Goal: Task Accomplishment & Management: Use online tool/utility

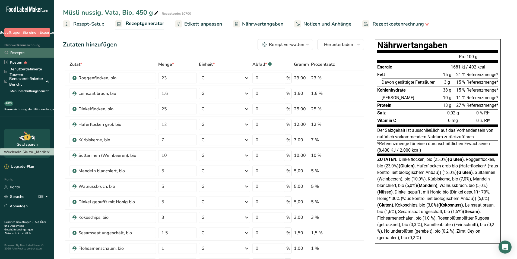
click at [18, 52] on font "Rezepte" at bounding box center [17, 52] width 14 height 5
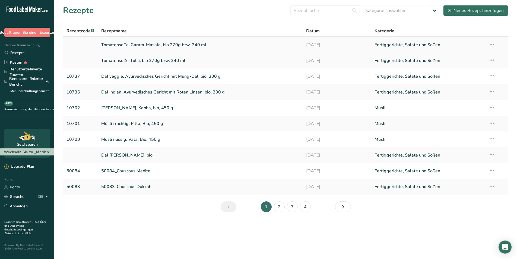
click at [178, 46] on font "Tomatensoße-Garam-Masala, bio 270g bzw. 240 ml" at bounding box center [153, 45] width 105 height 6
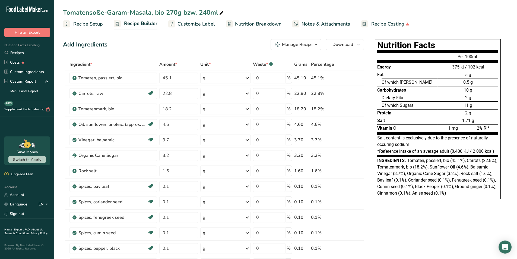
click at [192, 22] on span "Customize Label" at bounding box center [195, 23] width 37 height 7
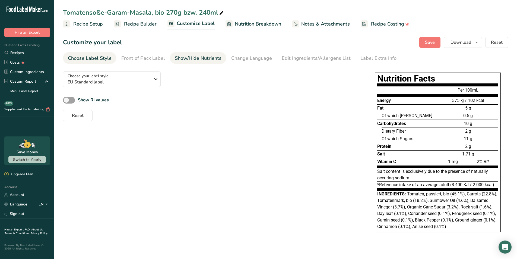
click at [196, 59] on div "Show/Hide Nutrients" at bounding box center [198, 58] width 47 height 7
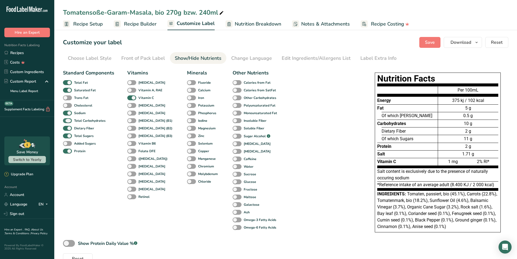
click at [65, 120] on span at bounding box center [67, 120] width 9 height 5
click at [65, 120] on input "Total Carbohydrates" at bounding box center [65, 121] width 4 height 4
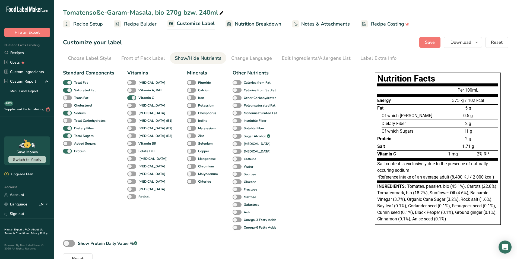
click at [65, 120] on span at bounding box center [67, 120] width 9 height 5
click at [65, 120] on input "Total Carbohydrates" at bounding box center [65, 121] width 4 height 4
checkbox input "true"
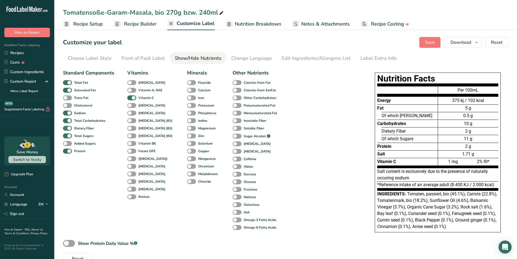
click at [65, 127] on span at bounding box center [67, 128] width 9 height 5
click at [65, 127] on input "Dietary Fiber" at bounding box center [65, 128] width 4 height 4
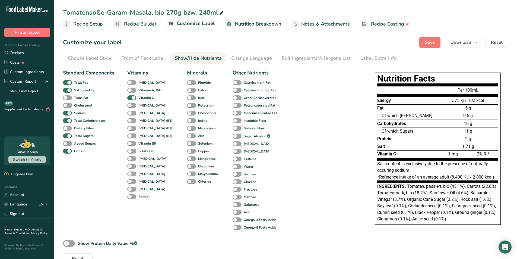
click at [65, 127] on span at bounding box center [67, 128] width 9 height 5
click at [65, 127] on input "Dietary Fiber" at bounding box center [65, 128] width 4 height 4
checkbox input "true"
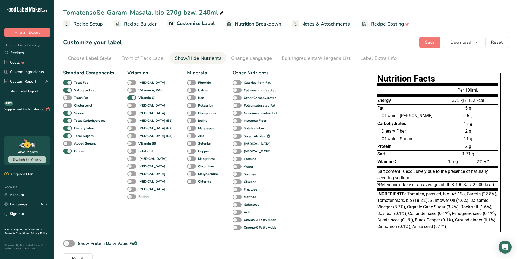
click at [263, 24] on span "Nutrition Breakdown" at bounding box center [258, 23] width 46 height 7
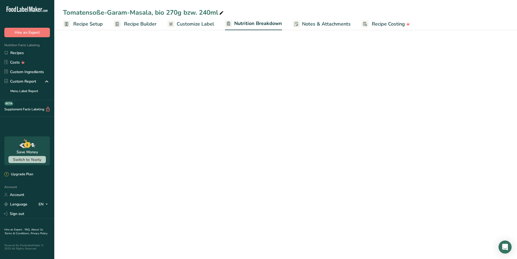
select select "Calories"
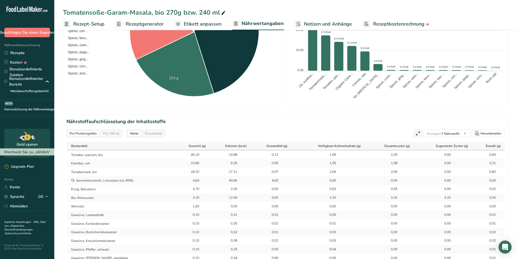
scroll to position [190, 0]
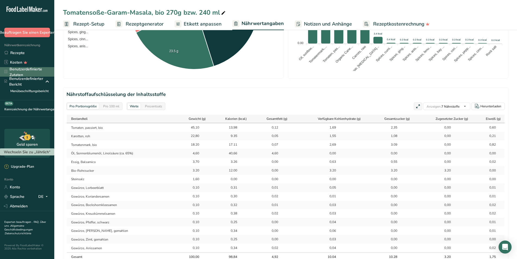
click at [31, 71] on font "Benutzerdefinierte Zutaten" at bounding box center [25, 71] width 33 height 11
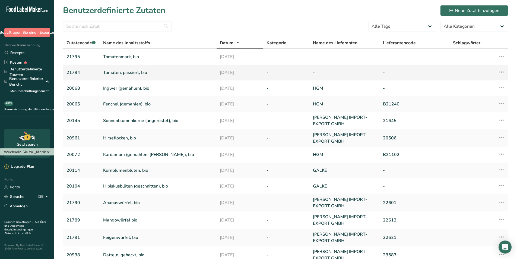
click at [125, 72] on font "Tomaten, passiert, bio" at bounding box center [125, 72] width 44 height 6
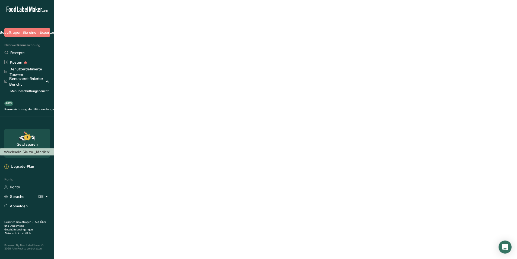
click at [125, 72] on font "Tomaten, passiert, bio" at bounding box center [125, 72] width 44 height 6
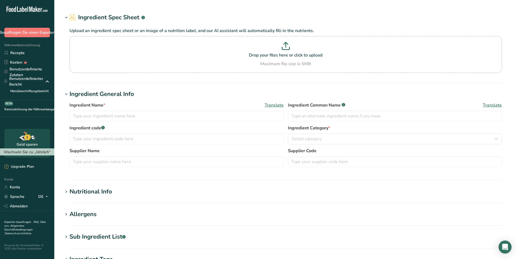
type input "Tomaten, passiert, bio"
type input "21794"
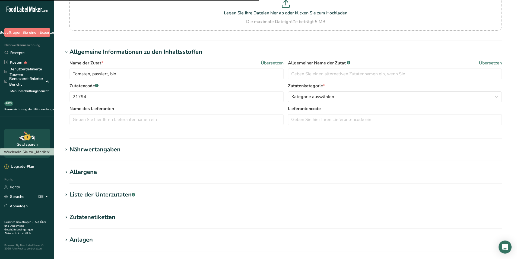
scroll to position [109, 0]
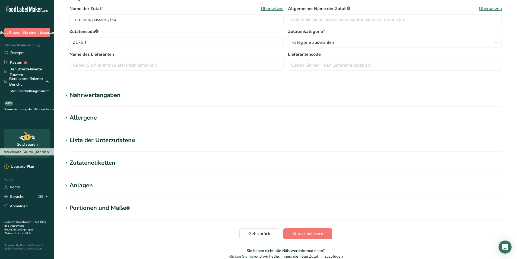
click at [102, 95] on font "Nährwertangaben" at bounding box center [94, 95] width 51 height 8
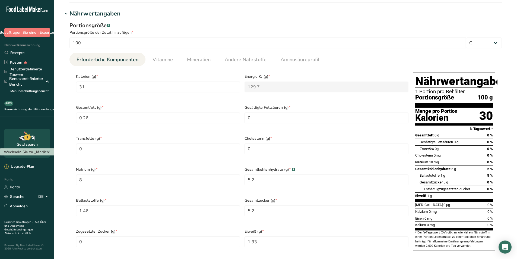
scroll to position [217, 0]
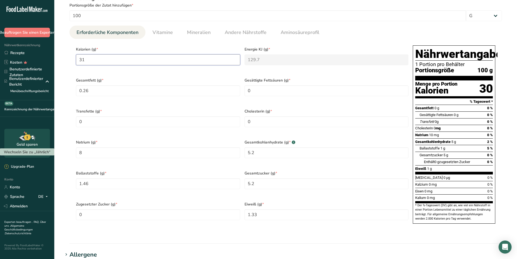
drag, startPoint x: 100, startPoint y: 58, endPoint x: 75, endPoint y: 60, distance: 25.6
click at [75, 60] on div "Kalorien (g) * 31" at bounding box center [158, 58] width 168 height 31
type input "1"
type KJ "4.2"
type input "11"
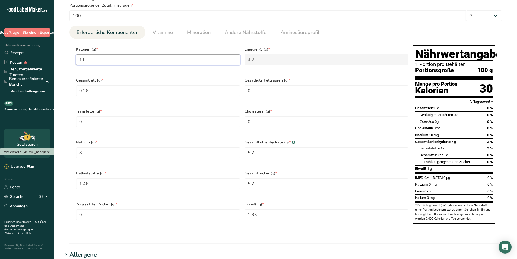
type KJ "46"
type input "110"
type KJ "460.2"
type input "110"
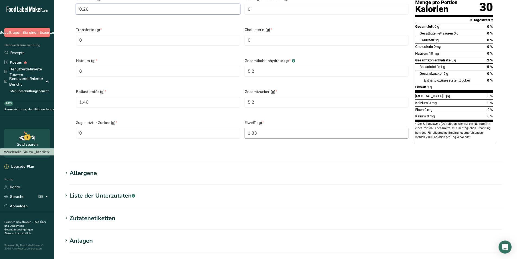
scroll to position [384, 0]
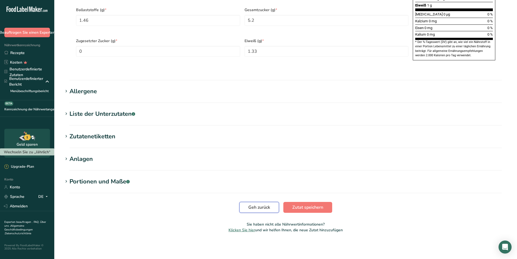
click at [266, 208] on font "Geh zurück" at bounding box center [259, 207] width 22 height 6
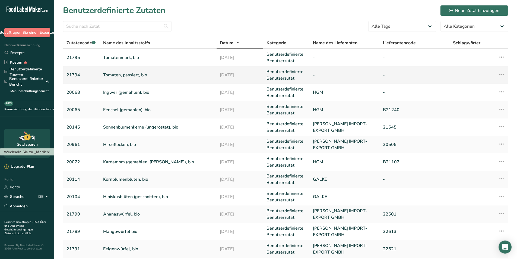
click at [122, 74] on font "Tomaten, passiert, bio" at bounding box center [125, 75] width 44 height 6
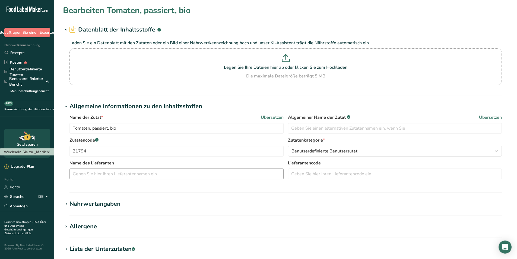
scroll to position [81, 0]
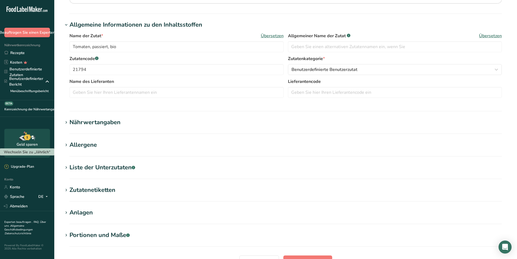
click at [86, 123] on font "Nährwertangaben" at bounding box center [94, 122] width 51 height 8
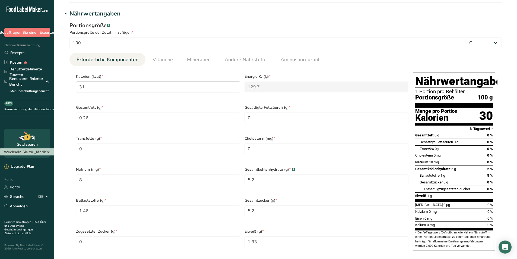
scroll to position [217, 0]
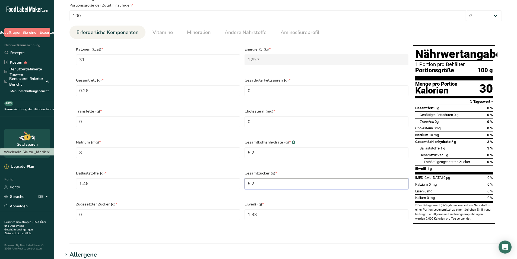
drag, startPoint x: 255, startPoint y: 186, endPoint x: 245, endPoint y: 186, distance: 9.2
click at [245, 186] on Sugars "5.2" at bounding box center [326, 183] width 164 height 11
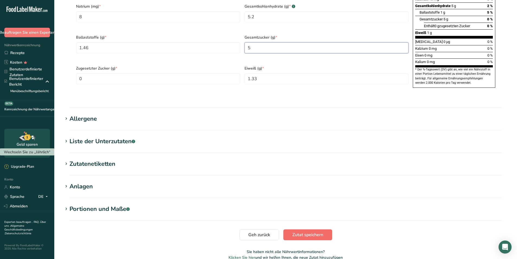
type Sugars "5"
click at [298, 237] on font "Zutat speichern" at bounding box center [307, 234] width 31 height 6
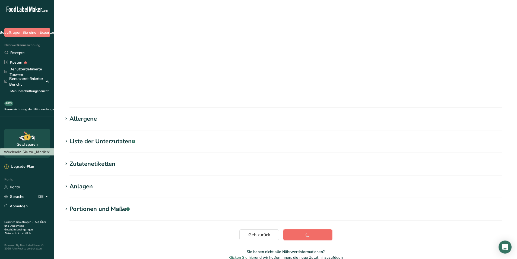
scroll to position [6, 0]
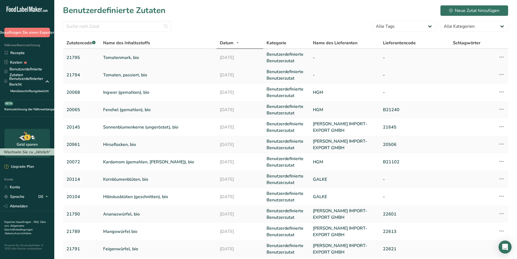
click at [113, 58] on font "Tomatenmark, bio" at bounding box center [121, 58] width 36 height 6
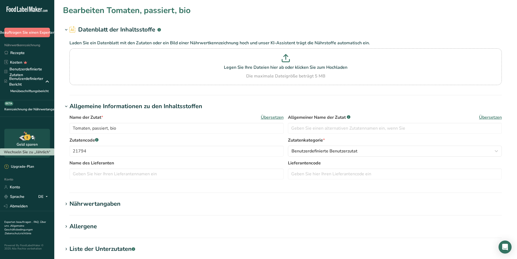
type input "Tomatenmark, bio"
type input "21795"
type input "94"
type KJ "393.3"
type Fat "0.4"
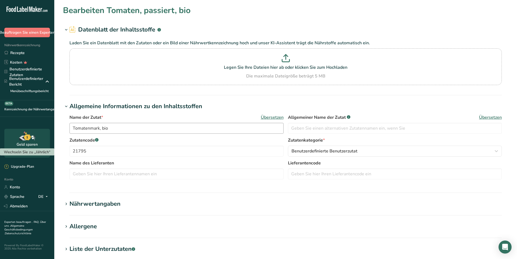
type Fat "0"
type input "0"
type input "28"
type Carbohydrates "17"
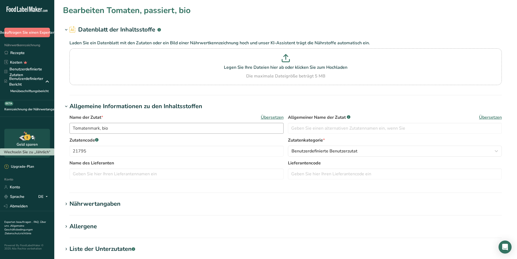
type Fiber "2.2"
type Sugars "17"
type Sugars "0"
type input "4.5"
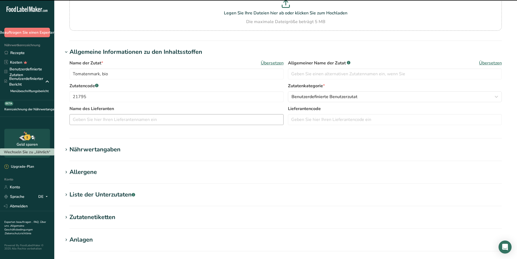
scroll to position [135, 0]
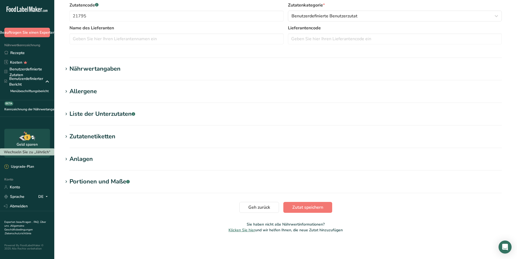
click at [95, 69] on font "Nährwertangaben" at bounding box center [94, 69] width 51 height 8
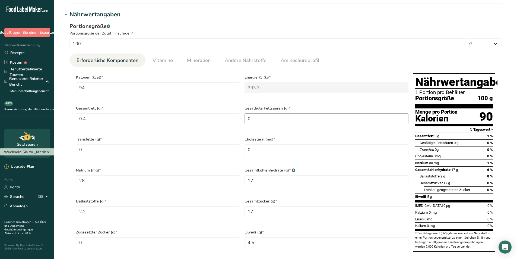
scroll to position [216, 0]
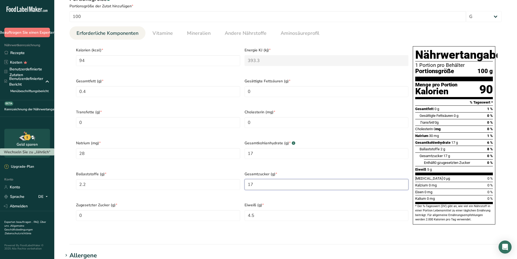
click at [254, 188] on Sugars "17" at bounding box center [326, 184] width 164 height 11
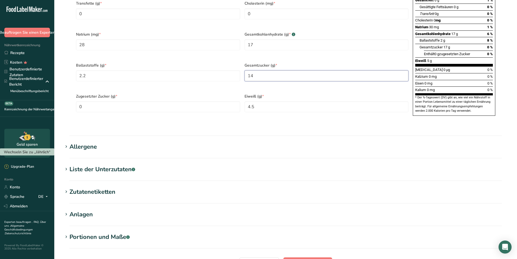
scroll to position [384, 0]
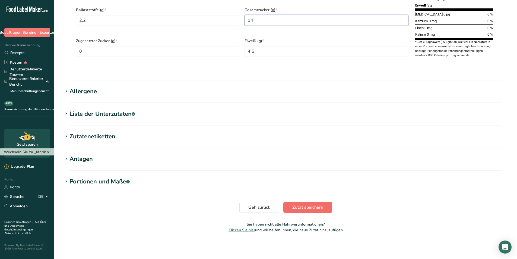
type Sugars "14"
click at [304, 206] on font "Zutat speichern" at bounding box center [307, 207] width 31 height 6
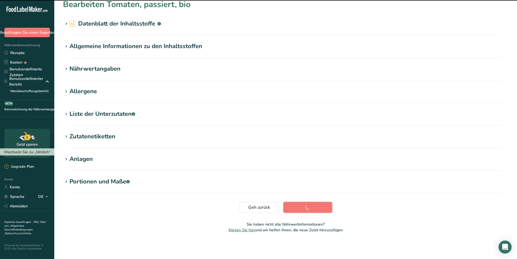
scroll to position [6, 0]
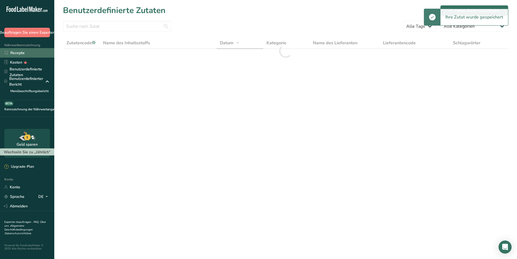
click at [12, 52] on font "Rezepte" at bounding box center [17, 52] width 14 height 5
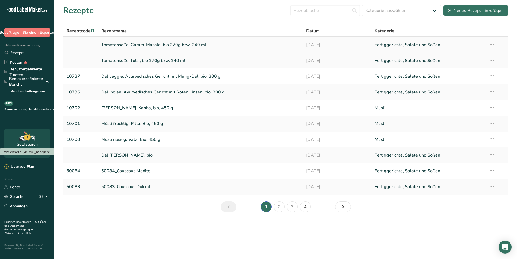
click at [134, 44] on font "Tomatensoße-Garam-Masala, bio 270g bzw. 240 ml" at bounding box center [153, 45] width 105 height 6
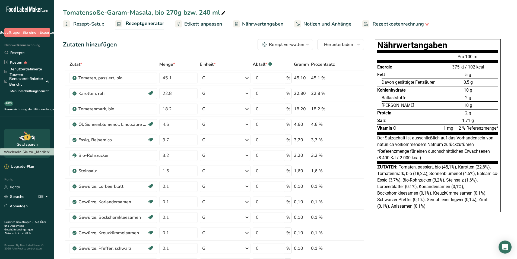
click at [264, 25] on font "Nährwertangaben" at bounding box center [262, 24] width 41 height 7
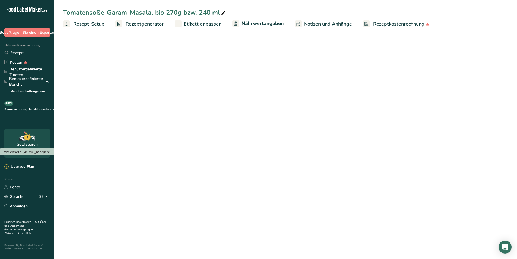
select select "Calories"
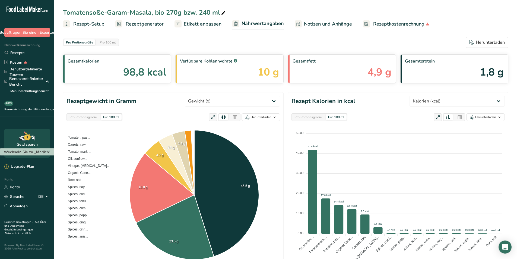
click at [207, 23] on font "Etikett anpassen" at bounding box center [203, 24] width 38 height 7
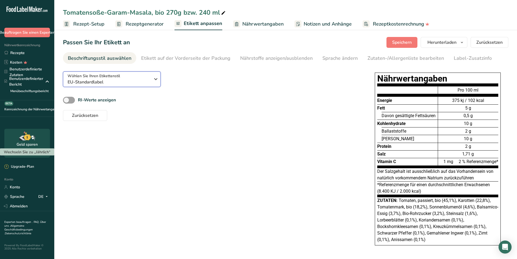
click at [110, 81] on span "EU-Standardlabel" at bounding box center [109, 82] width 83 height 7
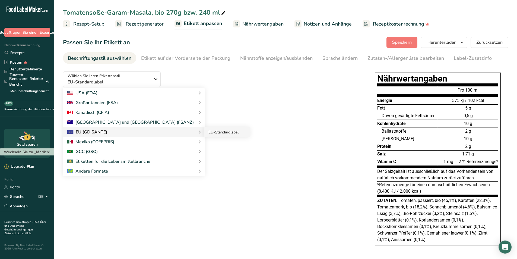
click at [208, 133] on font "EU-Standardlabel" at bounding box center [223, 131] width 30 height 5
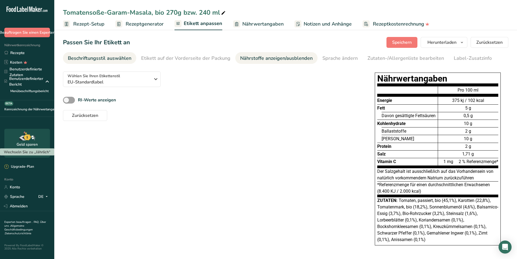
click at [265, 59] on font "Nährstoffe anzeigen/ausblenden" at bounding box center [276, 58] width 72 height 7
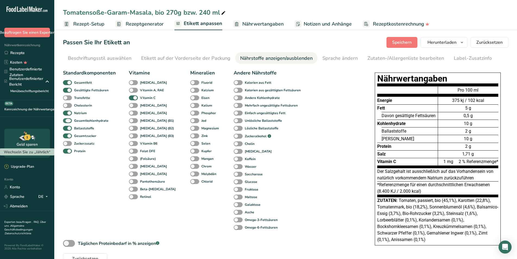
click at [66, 120] on span at bounding box center [67, 120] width 9 height 5
click at [66, 120] on input "Gesamtkohlenhydrate" at bounding box center [65, 121] width 4 height 4
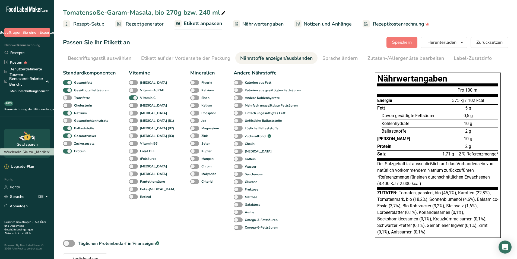
click at [67, 120] on span at bounding box center [67, 120] width 9 height 5
click at [66, 120] on input "Gesamtkohlenhydrate" at bounding box center [65, 121] width 4 height 4
checkbox input "true"
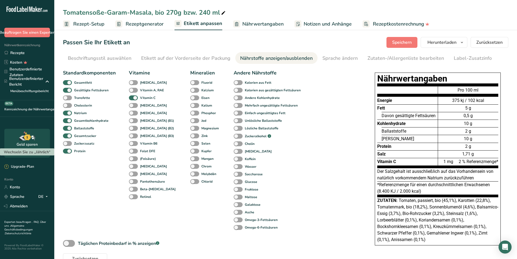
click at [264, 22] on font "Nährwertangaben" at bounding box center [262, 24] width 41 height 7
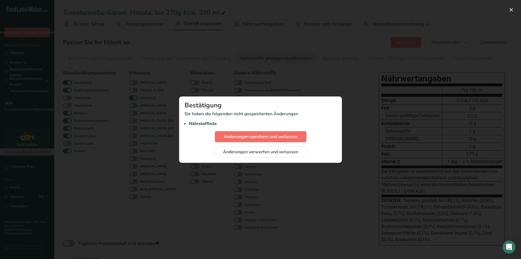
click at [270, 136] on font "Änderungen speichern und verlassen" at bounding box center [261, 136] width 74 height 6
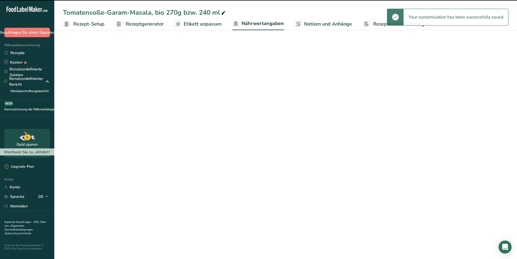
select select "Calories"
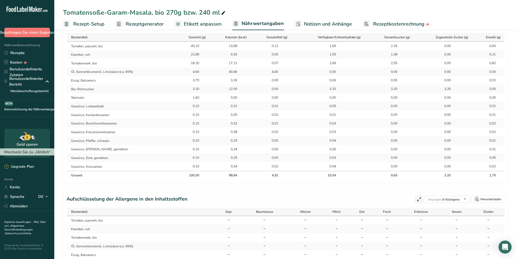
scroll to position [217, 0]
